Goal: Transaction & Acquisition: Purchase product/service

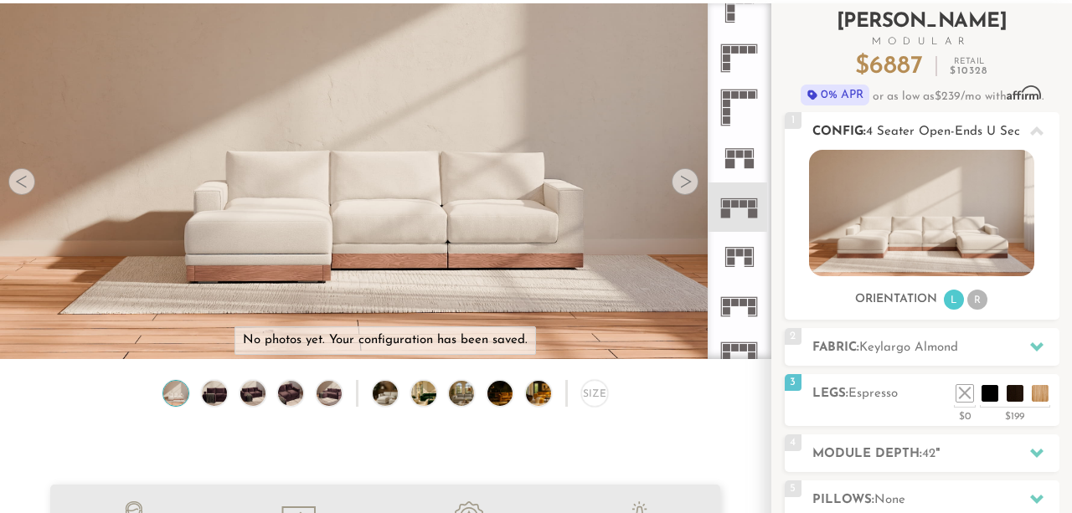
scroll to position [17974, 1072]
click at [1005, 398] on li at bounding box center [989, 368] width 67 height 67
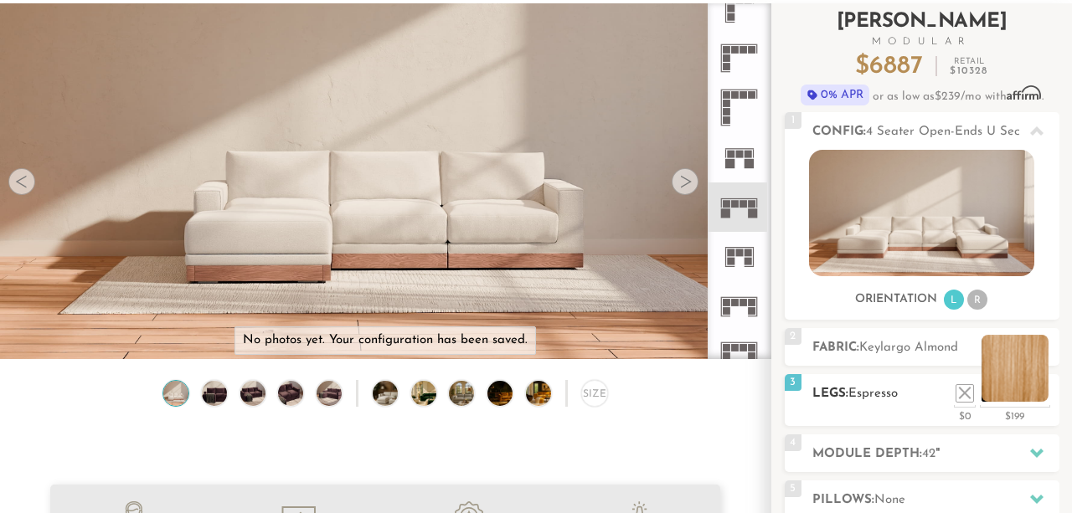
click at [1047, 397] on li at bounding box center [1015, 368] width 67 height 67
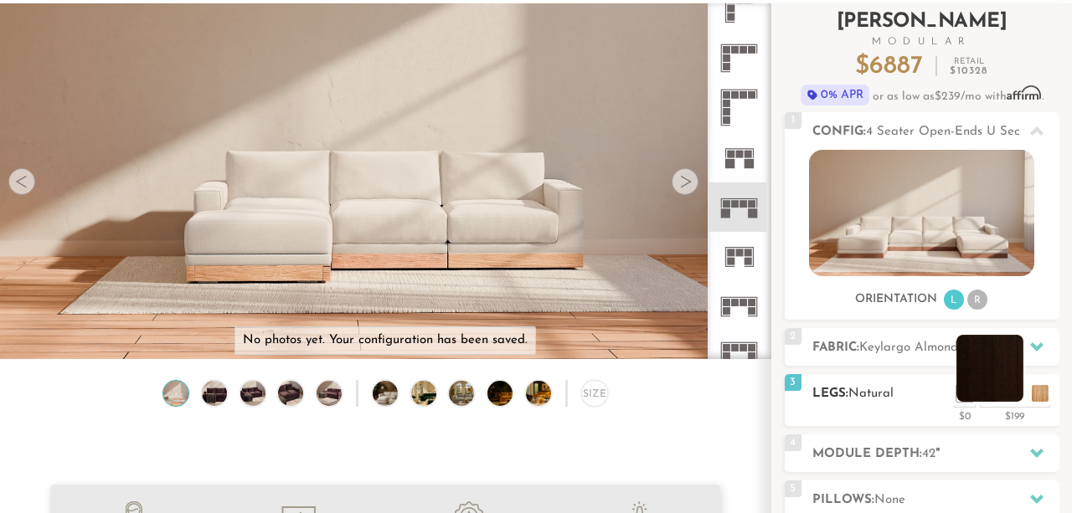
click at [1013, 391] on li at bounding box center [989, 368] width 67 height 67
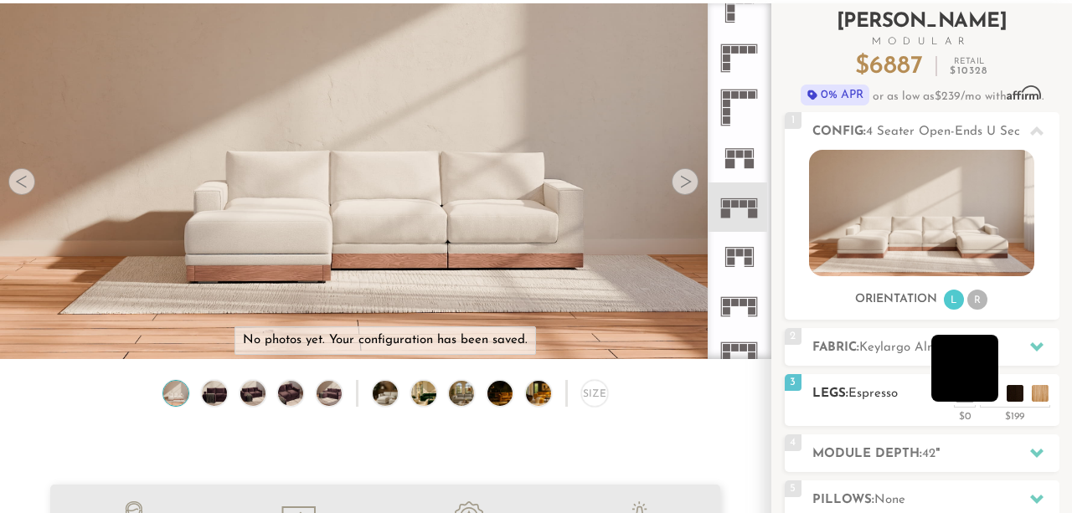
click at [994, 389] on li at bounding box center [964, 368] width 67 height 67
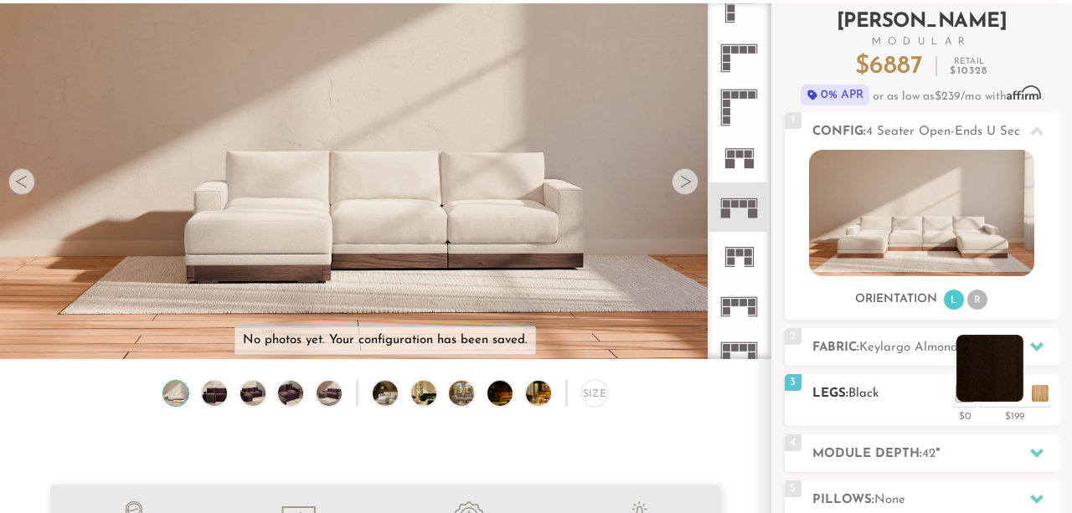
click at [1015, 392] on li at bounding box center [989, 368] width 67 height 67
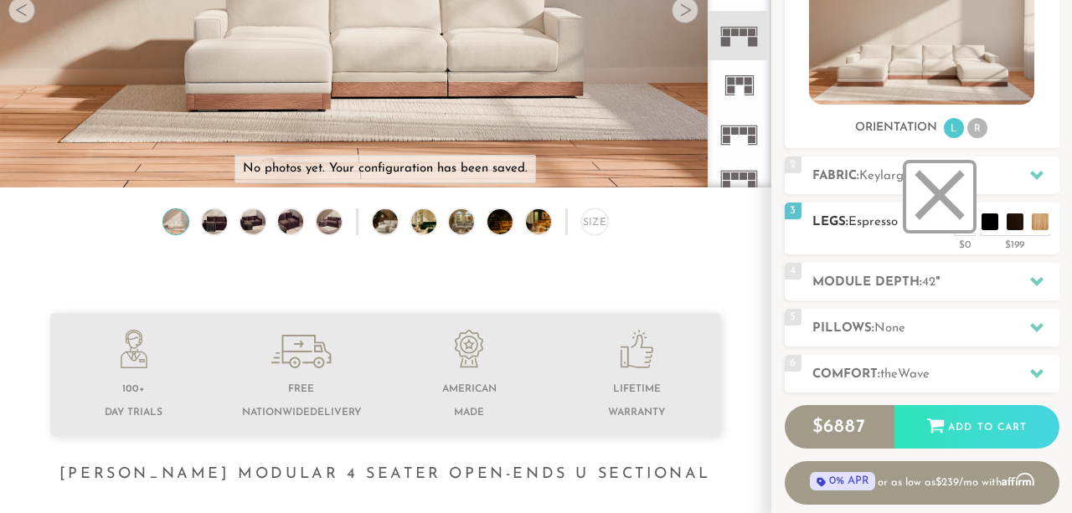
scroll to position [298, 0]
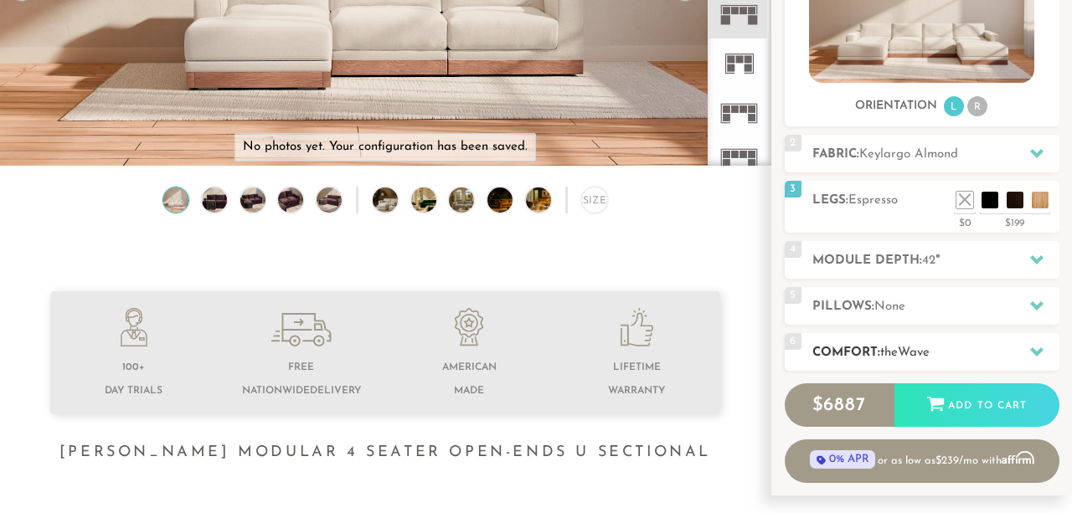
click at [938, 347] on h2 "Comfort: the Wave" at bounding box center [935, 352] width 247 height 19
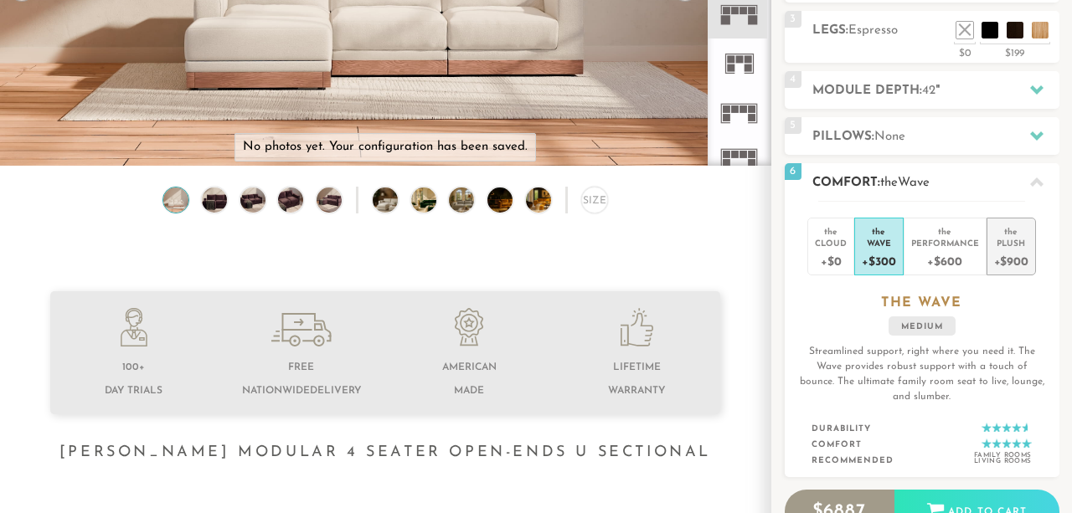
click at [1004, 257] on div "+$900" at bounding box center [1011, 261] width 34 height 24
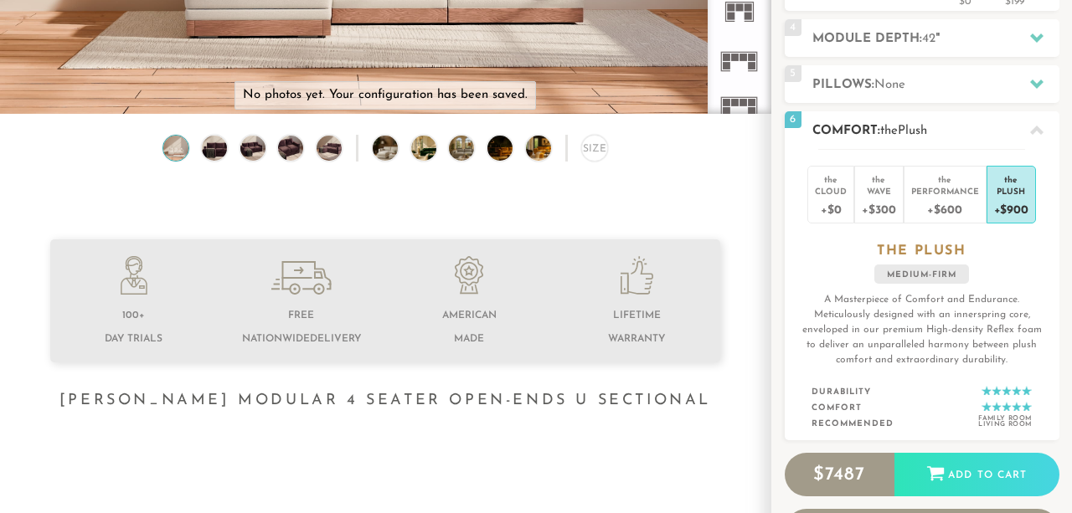
scroll to position [358, 0]
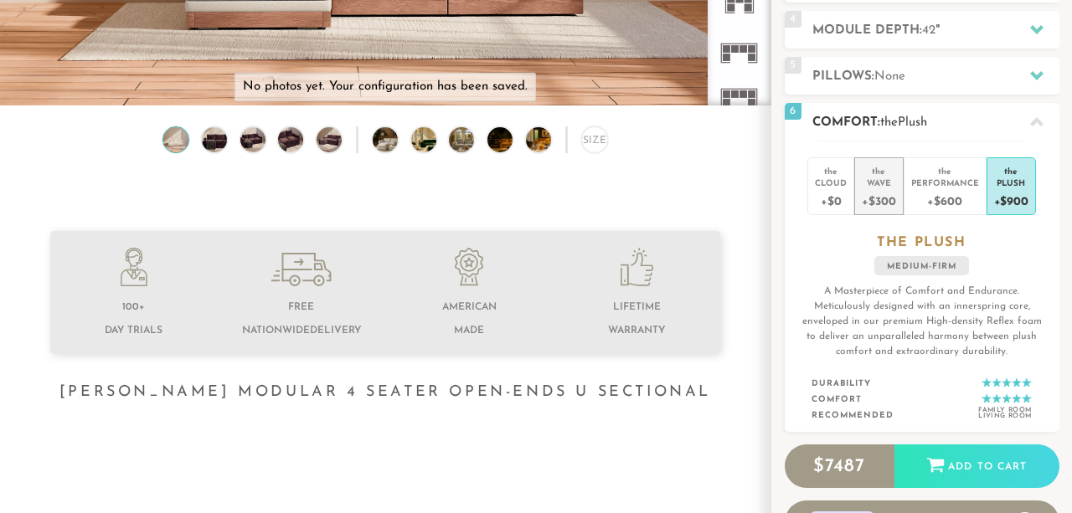
click at [890, 194] on div "+$300" at bounding box center [878, 200] width 33 height 24
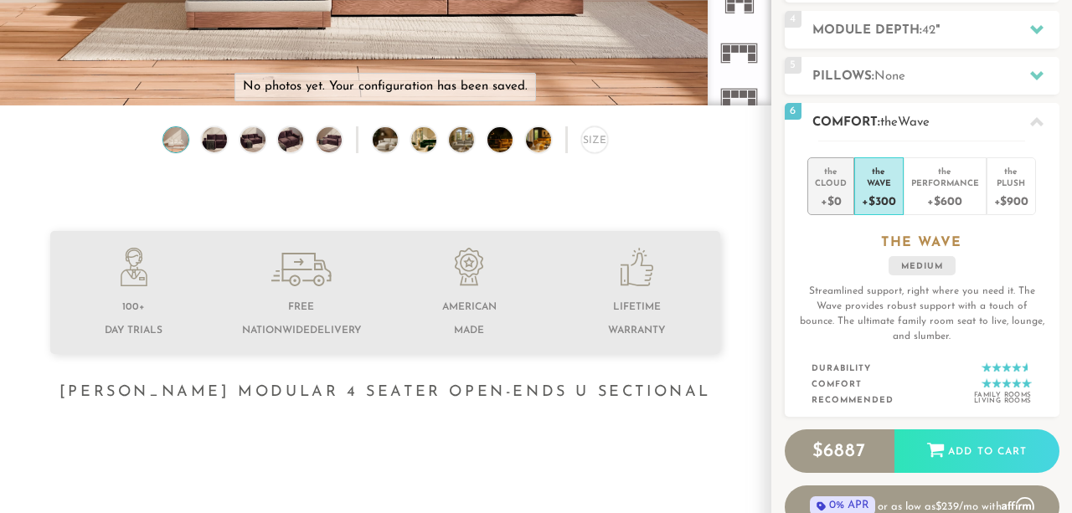
click at [832, 183] on div "Cloud" at bounding box center [831, 183] width 32 height 12
click at [859, 188] on li "the Wave +$300" at bounding box center [878, 186] width 49 height 58
click at [924, 199] on div "+$600" at bounding box center [945, 200] width 68 height 24
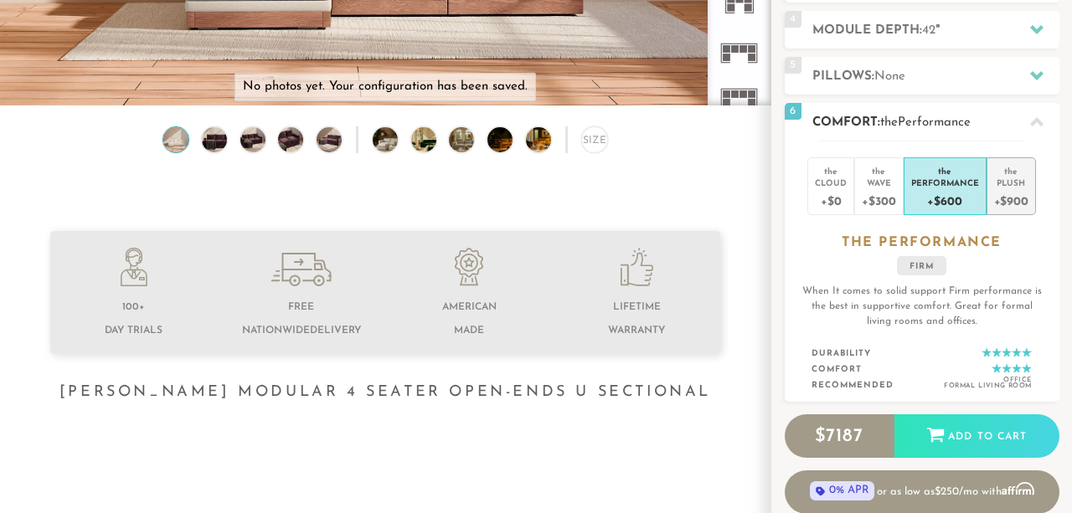
click at [996, 186] on div "Plush" at bounding box center [1011, 183] width 34 height 12
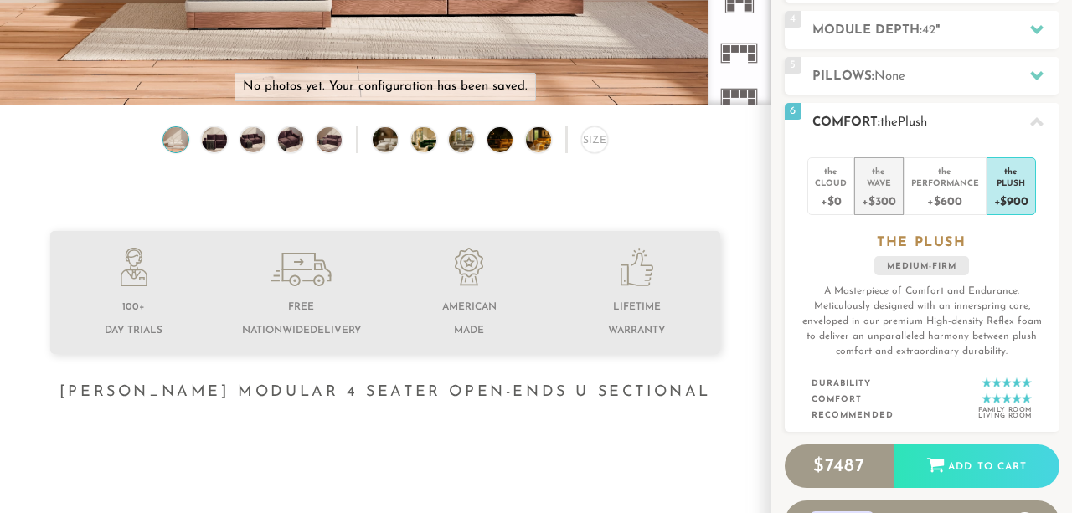
click at [886, 195] on div "+$300" at bounding box center [878, 200] width 33 height 24
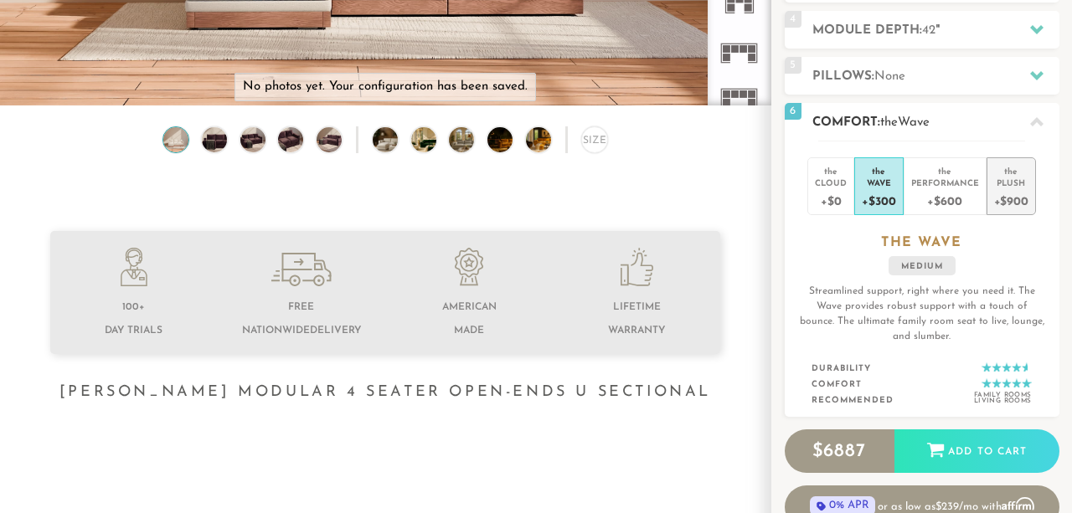
click at [1006, 188] on div "+$900" at bounding box center [1011, 200] width 34 height 24
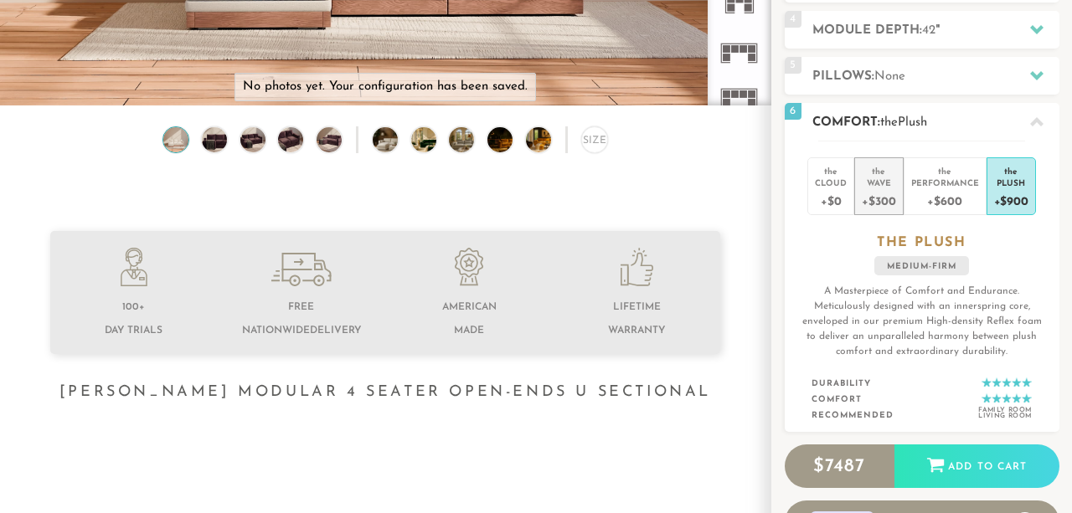
click at [894, 192] on div "+$300" at bounding box center [878, 200] width 33 height 24
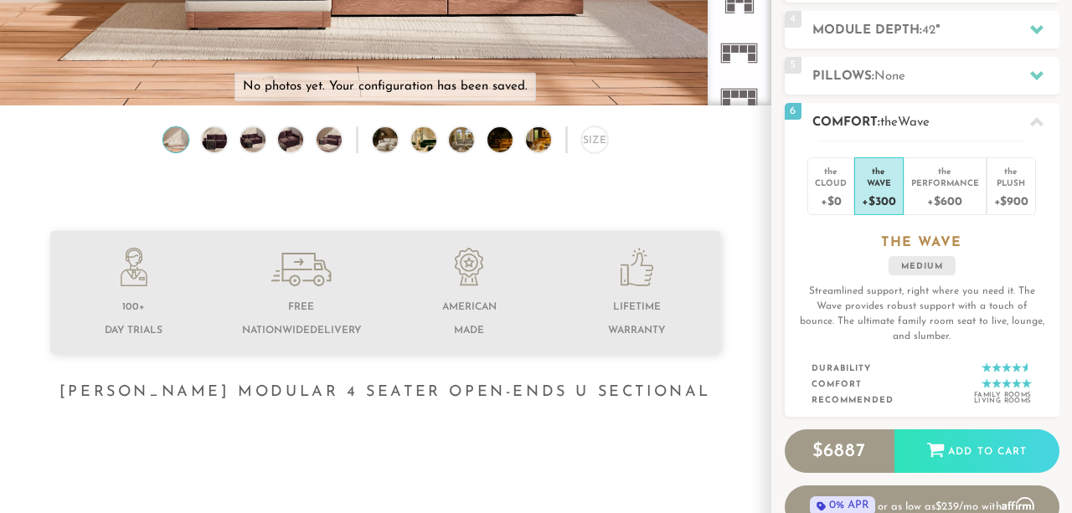
click at [1035, 121] on icon at bounding box center [1036, 121] width 13 height 9
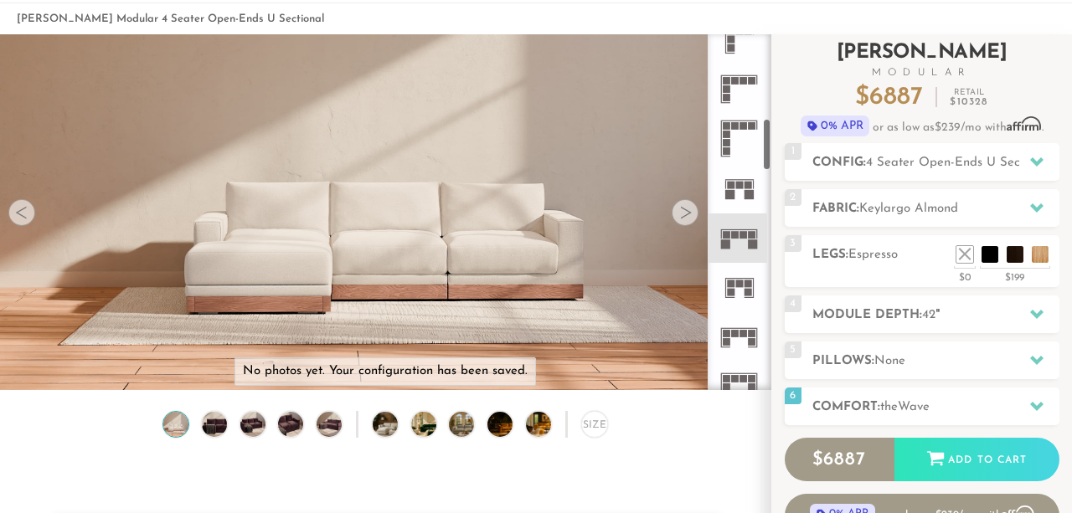
scroll to position [0, 0]
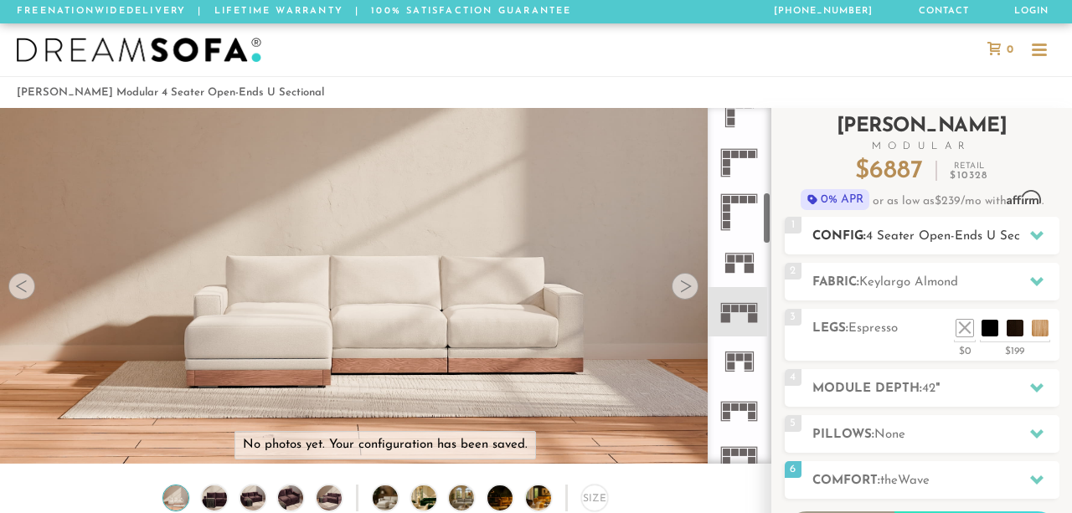
click at [898, 234] on span "4 Seater Open-Ends U Sectional" at bounding box center [959, 236] width 186 height 13
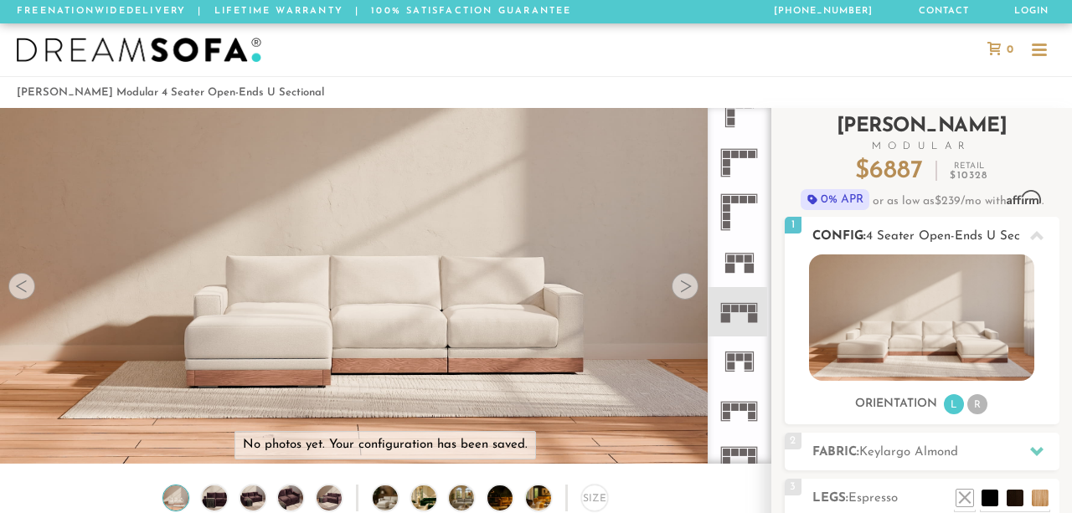
click at [898, 234] on span "4 Seater Open-Ends U Sectional" at bounding box center [959, 236] width 186 height 13
